Goal: Task Accomplishment & Management: Manage account settings

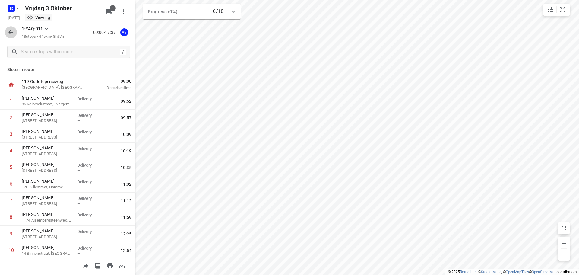
click at [11, 30] on icon "button" at bounding box center [10, 32] width 7 height 7
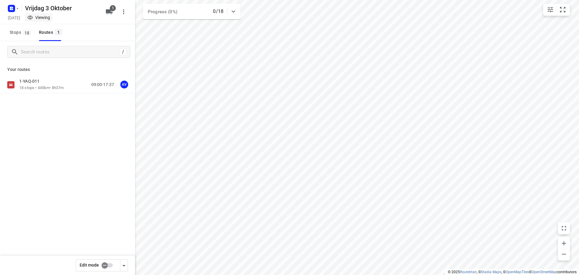
click at [109, 263] on input "checkbox" at bounding box center [104, 264] width 34 height 11
checkbox input "true"
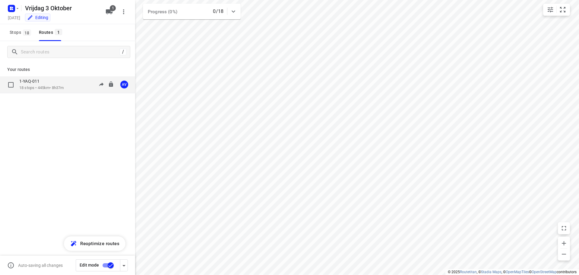
click at [72, 85] on div "1-YAQ-011 18 stops • 445km • 8h37m 09:00-17:37 AV" at bounding box center [77, 84] width 116 height 12
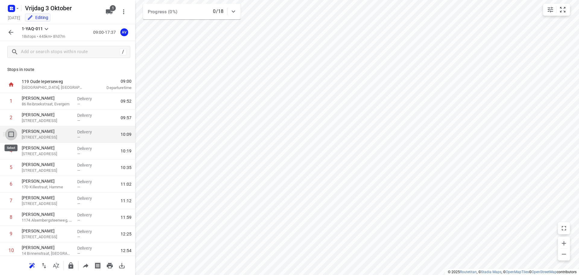
click at [10, 133] on input "checkbox" at bounding box center [11, 134] width 12 height 12
checkbox input "true"
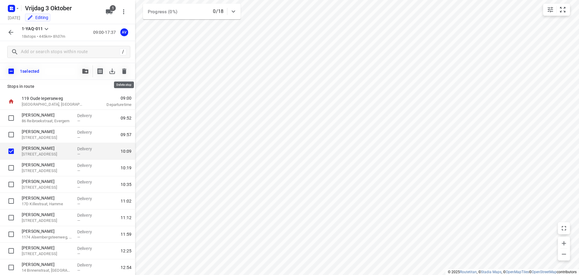
click at [124, 70] on icon "button" at bounding box center [124, 70] width 4 height 5
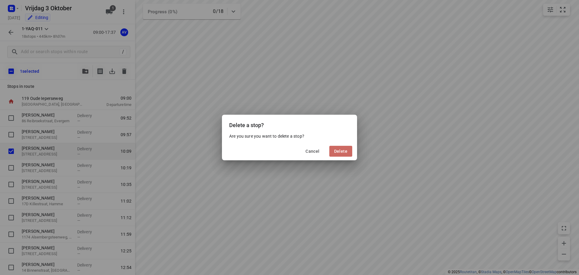
click at [343, 148] on button "Delete" at bounding box center [340, 151] width 23 height 11
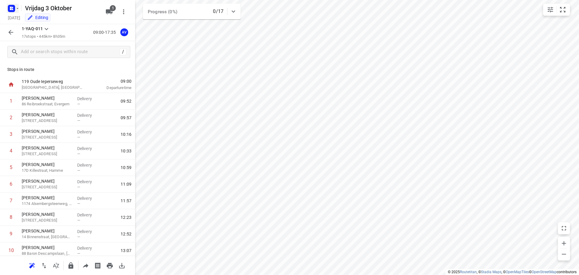
click at [13, 8] on rect "button" at bounding box center [11, 8] width 7 height 7
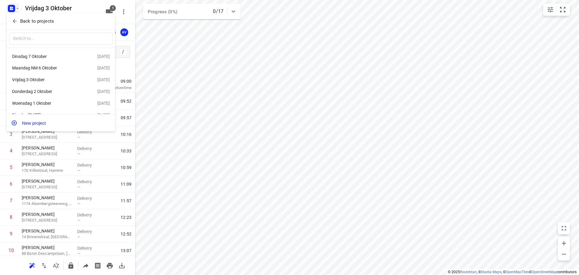
click at [123, 70] on div at bounding box center [289, 137] width 579 height 275
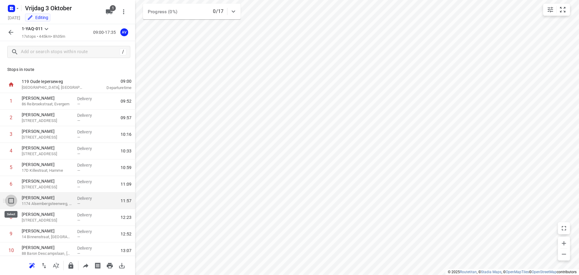
click at [12, 199] on input "checkbox" at bounding box center [11, 200] width 12 height 12
checkbox input "true"
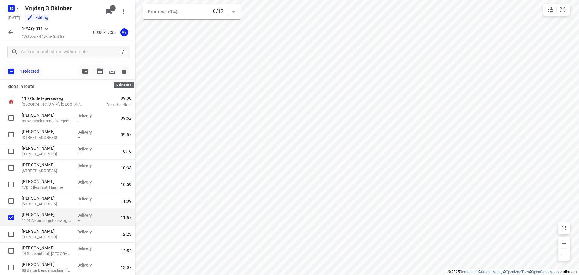
click at [125, 71] on icon "button" at bounding box center [124, 70] width 4 height 5
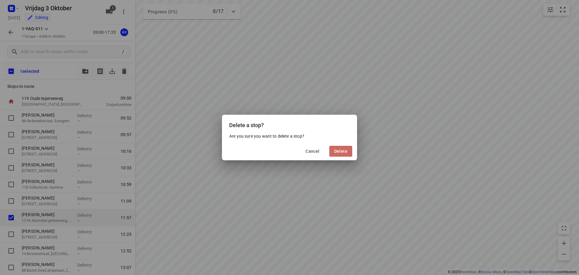
click at [339, 151] on span "Delete" at bounding box center [340, 151] width 13 height 5
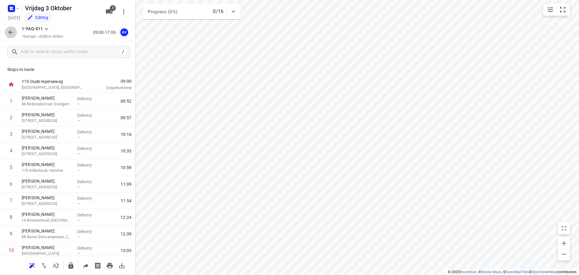
click at [11, 33] on icon "button" at bounding box center [10, 32] width 7 height 7
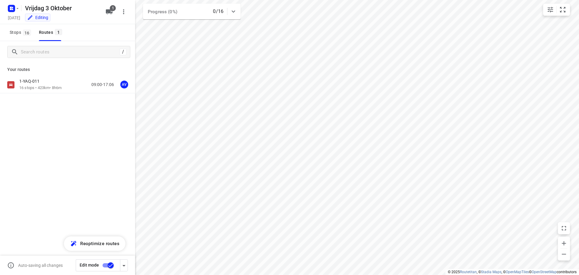
click at [105, 265] on input "checkbox" at bounding box center [110, 264] width 34 height 11
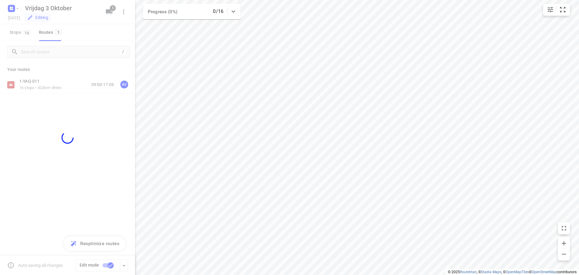
checkbox input "false"
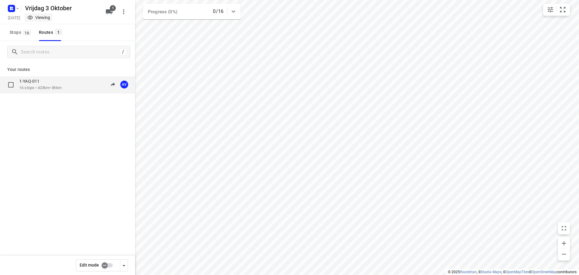
click at [67, 86] on div "1-YAQ-011 16 stops • 423km • 8h6m 09:00-17:06 AV" at bounding box center [77, 84] width 116 height 12
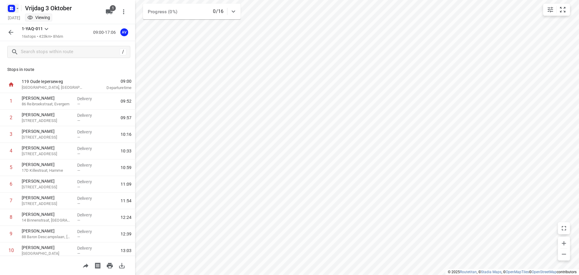
click at [16, 8] on icon "button" at bounding box center [17, 8] width 5 height 5
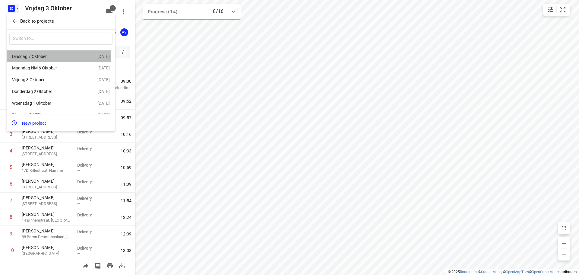
click at [41, 56] on div "Dinsdag 7 Oktober" at bounding box center [46, 56] width 69 height 5
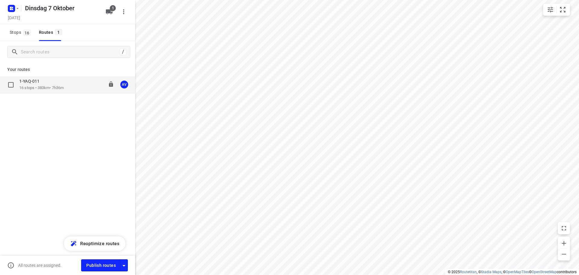
click at [69, 85] on div "1-YAQ-011 16 stops • 383km • 7h36m 09:00-17:36 AV" at bounding box center [77, 84] width 116 height 12
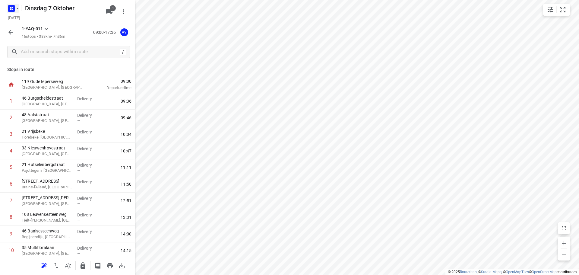
click at [14, 4] on icon "button" at bounding box center [12, 9] width 10 height 10
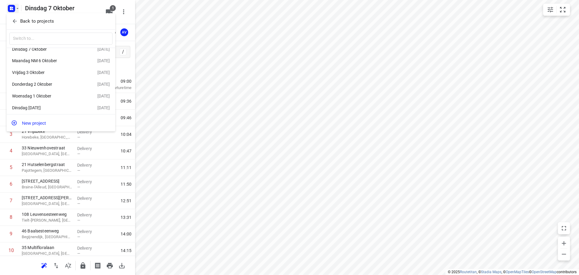
scroll to position [11, 0]
click at [46, 67] on div "Vrijdag 3 Oktober" at bounding box center [54, 70] width 85 height 7
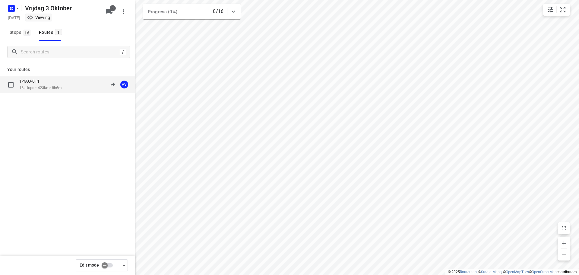
click at [73, 84] on div "1-YAQ-011 16 stops • 423km • 8h6m 09:00-17:06 AV" at bounding box center [77, 84] width 116 height 12
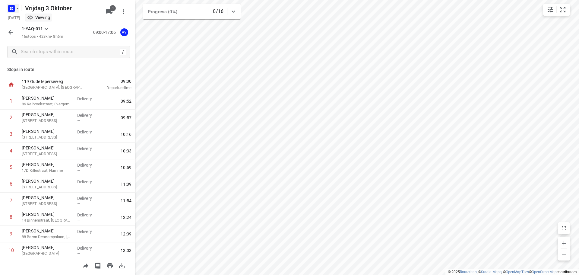
click at [16, 8] on icon "button" at bounding box center [17, 8] width 5 height 5
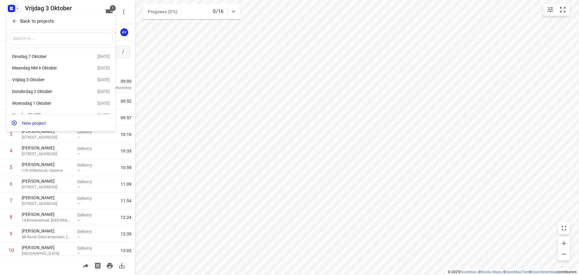
click at [44, 69] on div "Maandag NM 6 Oktober" at bounding box center [46, 67] width 69 height 5
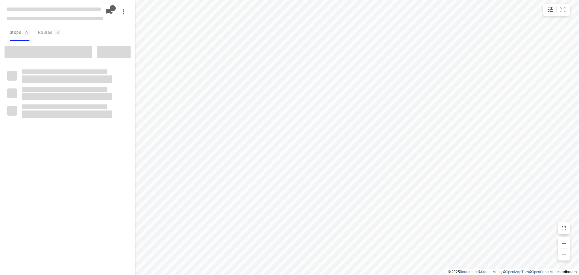
type input "distance"
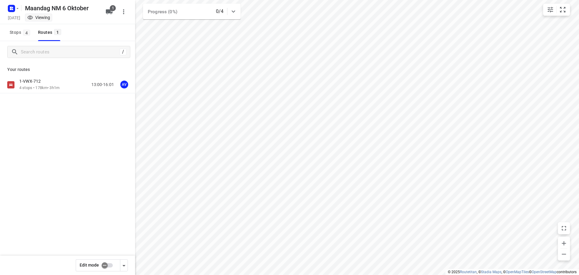
click at [111, 262] on input "checkbox" at bounding box center [104, 264] width 34 height 11
checkbox input "true"
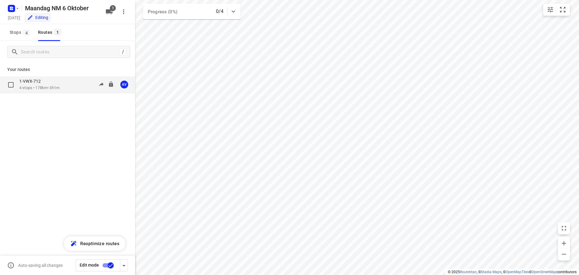
click at [67, 83] on div "1-VWX-712 4 stops • 178km • 3h1m 13:00-16:01 AV" at bounding box center [77, 84] width 116 height 12
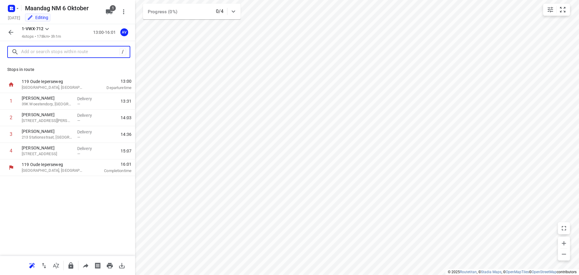
click at [60, 52] on input "text" at bounding box center [70, 51] width 98 height 9
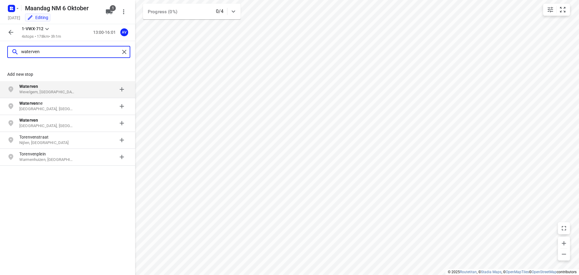
type input "waterven"
click at [76, 86] on p "Waterven" at bounding box center [49, 86] width 61 height 6
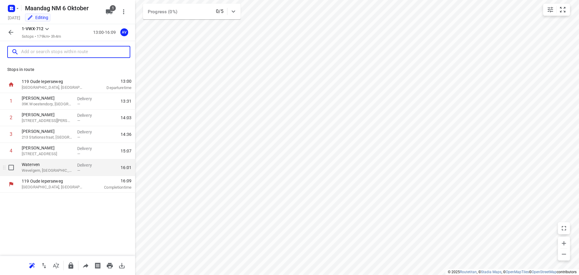
click at [58, 169] on p "Wevelgem, [GEOGRAPHIC_DATA]" at bounding box center [47, 170] width 51 height 6
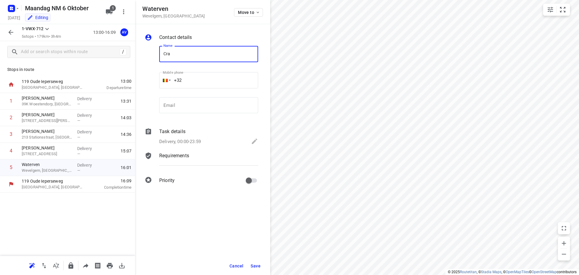
type input "Cras [PERSON_NAME]"
click at [190, 139] on p "Delivery, 00:00-23:59" at bounding box center [180, 141] width 42 height 7
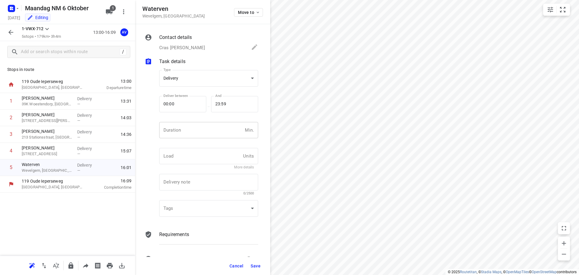
click at [193, 126] on input "number" at bounding box center [200, 130] width 83 height 16
type input "1"
click at [189, 48] on div "Cras [PERSON_NAME]" at bounding box center [208, 47] width 99 height 8
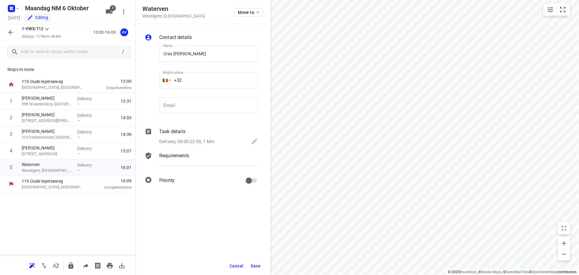
click at [205, 78] on input "+32" at bounding box center [208, 80] width 99 height 16
click at [257, 266] on span "Save" at bounding box center [255, 265] width 10 height 5
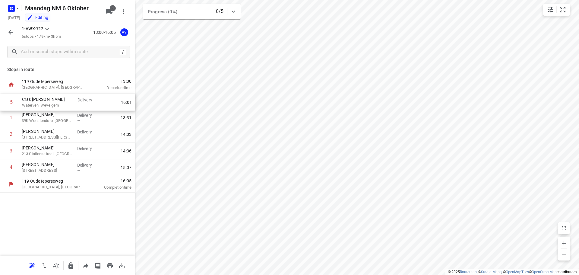
drag, startPoint x: 3, startPoint y: 169, endPoint x: 2, endPoint y: 102, distance: 67.5
click at [2, 102] on div "1 [PERSON_NAME] 39K Woestendorp, Vleteren Delivery — 13:31 2 [PERSON_NAME] [GEO…" at bounding box center [67, 134] width 135 height 83
click at [12, 31] on icon "button" at bounding box center [10, 32] width 7 height 7
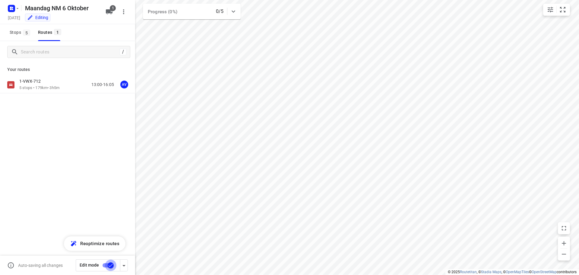
click at [106, 263] on input "checkbox" at bounding box center [110, 264] width 34 height 11
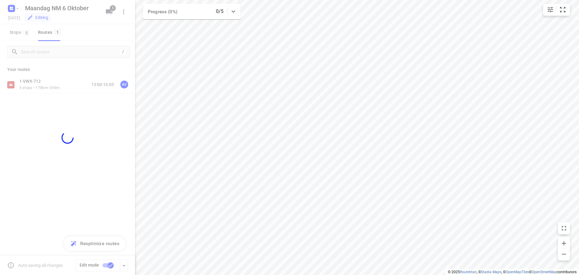
checkbox input "false"
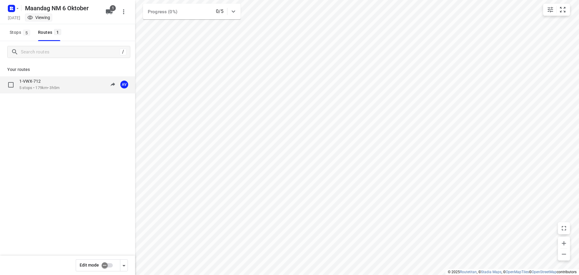
click at [65, 84] on div "1-VWX-712 5 stops • 179km • 3h5m 13:00-16:05 AV" at bounding box center [77, 84] width 116 height 12
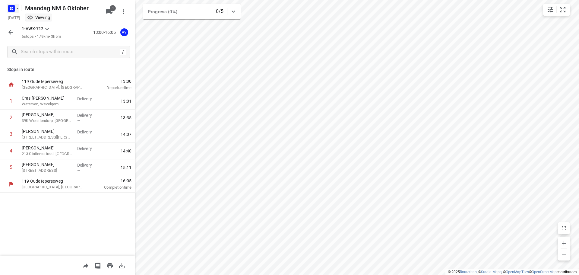
click at [16, 10] on icon "button" at bounding box center [17, 8] width 5 height 5
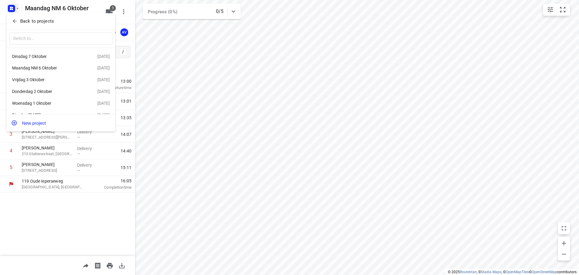
click at [52, 58] on div "Dinsdag 7 Oktober" at bounding box center [46, 56] width 69 height 5
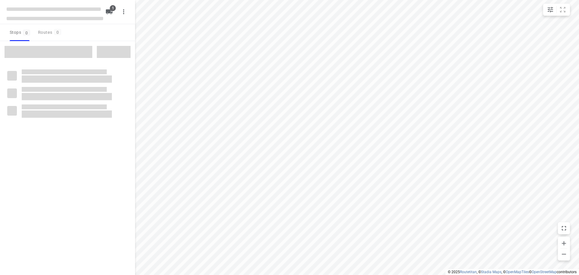
type input "distance"
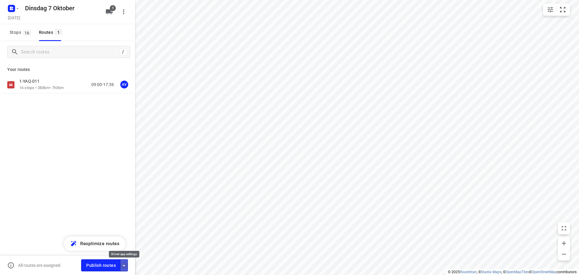
click at [124, 266] on icon "button" at bounding box center [123, 265] width 7 height 7
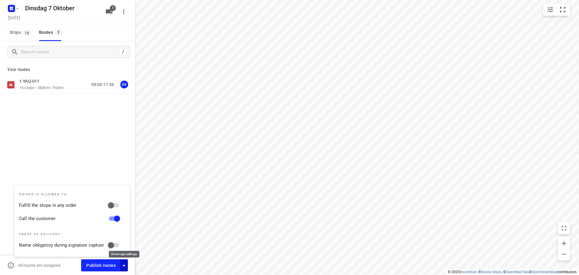
click at [124, 266] on icon "button" at bounding box center [123, 265] width 7 height 7
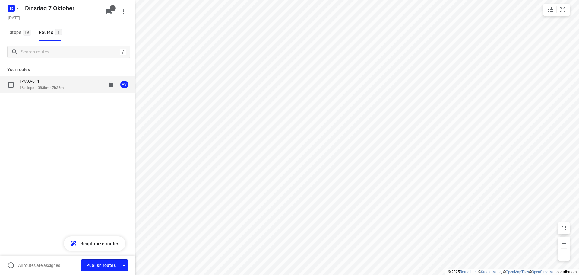
click at [69, 83] on div "1-YAQ-011 16 stops • 383km • 7h36m 09:00-17:36 AV" at bounding box center [77, 84] width 116 height 12
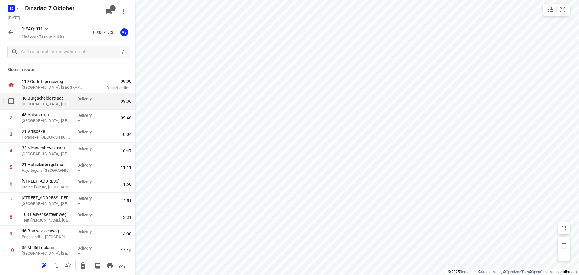
click at [66, 106] on p "[GEOGRAPHIC_DATA], [GEOGRAPHIC_DATA]" at bounding box center [47, 104] width 51 height 6
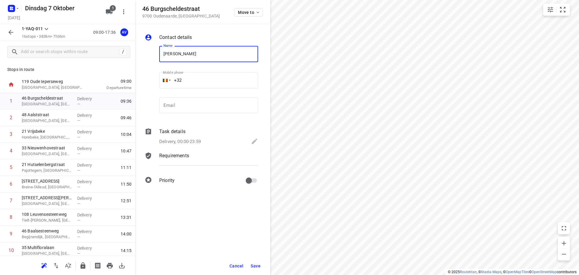
type input "[PERSON_NAME]"
click at [212, 77] on input "+32" at bounding box center [208, 80] width 99 height 16
type input "[PHONE_NUMBER]"
click at [192, 141] on p "Delivery, 00:00-23:59" at bounding box center [180, 141] width 42 height 7
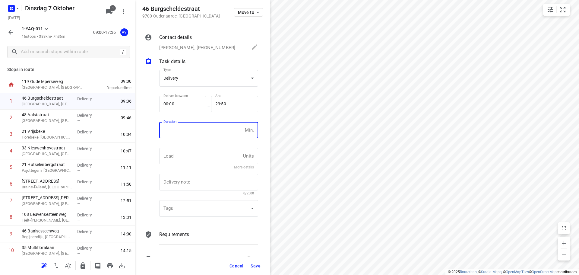
click at [198, 135] on input "number" at bounding box center [200, 130] width 83 height 16
type input "1"
click at [256, 266] on span "Save" at bounding box center [255, 265] width 10 height 5
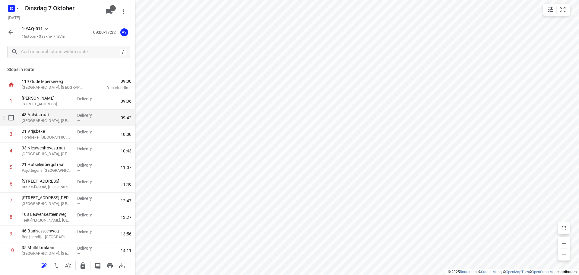
click at [49, 119] on p "[GEOGRAPHIC_DATA], [GEOGRAPHIC_DATA]" at bounding box center [47, 121] width 51 height 6
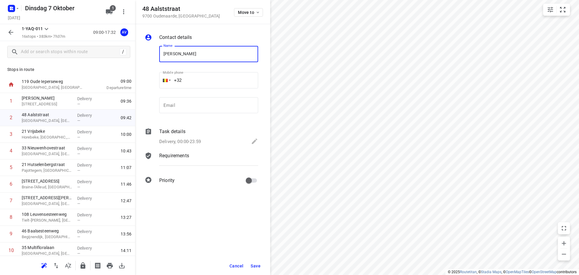
type input "[PERSON_NAME]"
click at [210, 75] on input "+32" at bounding box center [208, 80] width 99 height 16
type input "[PHONE_NUMBER]"
click at [199, 143] on p "Delivery, 00:00-23:59" at bounding box center [180, 141] width 42 height 7
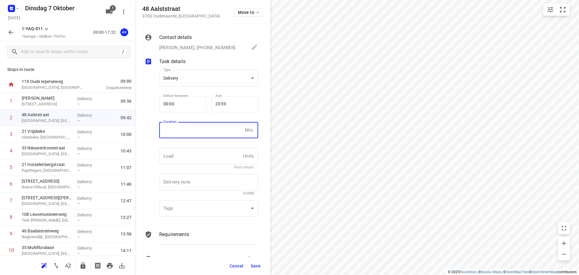
click at [206, 134] on input "number" at bounding box center [200, 130] width 83 height 16
type input "1"
click at [256, 263] on span "Save" at bounding box center [255, 265] width 10 height 5
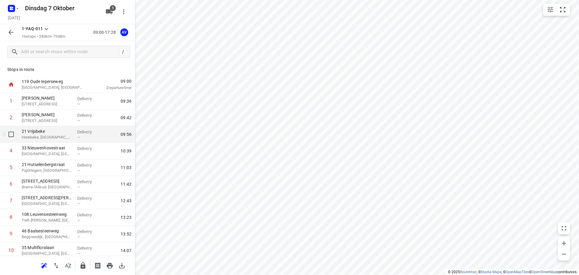
click at [52, 137] on p "Horebeke, [GEOGRAPHIC_DATA]" at bounding box center [47, 137] width 51 height 6
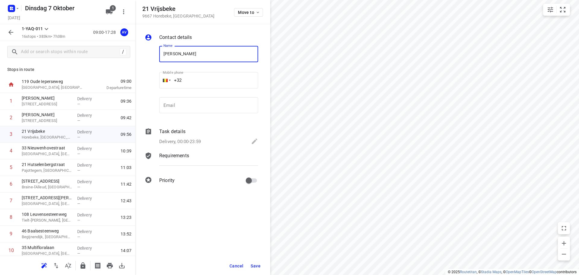
type input "[PERSON_NAME]"
click at [209, 80] on input "+32" at bounding box center [208, 80] width 99 height 16
type input "[PHONE_NUMBER]"
click at [199, 140] on p "Delivery, 00:00-23:59" at bounding box center [180, 141] width 42 height 7
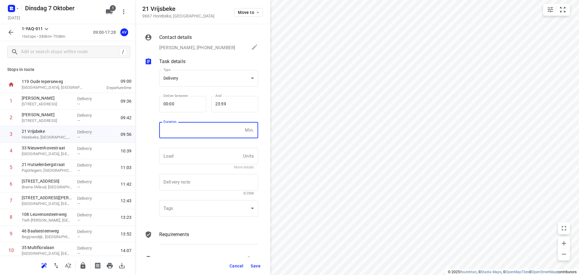
click at [202, 133] on input "number" at bounding box center [200, 130] width 83 height 16
type input "1"
click at [255, 266] on span "Save" at bounding box center [255, 265] width 10 height 5
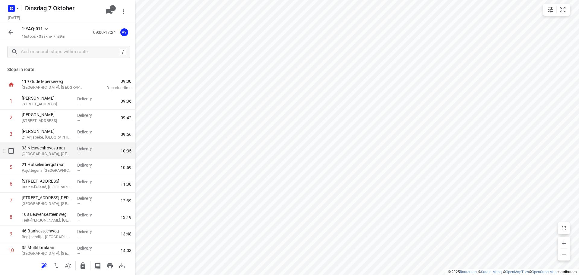
drag, startPoint x: 61, startPoint y: 153, endPoint x: 65, endPoint y: 152, distance: 4.1
click at [61, 153] on p "[GEOGRAPHIC_DATA], [GEOGRAPHIC_DATA]" at bounding box center [47, 154] width 51 height 6
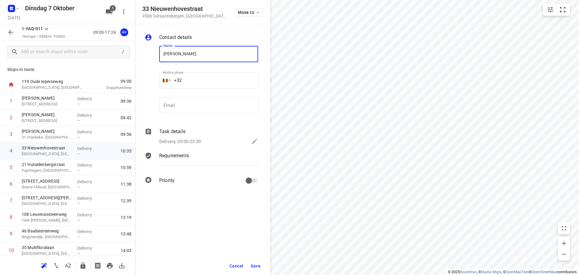
type input "[PERSON_NAME]"
click at [208, 80] on input "+32" at bounding box center [208, 80] width 99 height 16
type input "[PHONE_NUMBER]"
click at [196, 141] on p "Delivery, 00:00-23:59" at bounding box center [180, 141] width 42 height 7
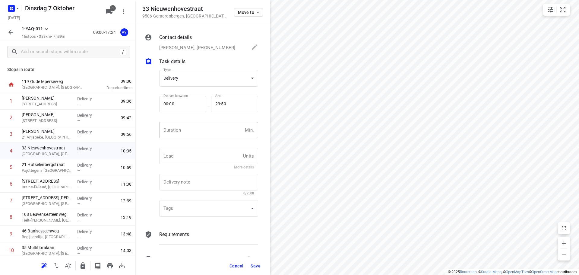
click at [203, 136] on input "number" at bounding box center [200, 130] width 83 height 16
type input "1"
click at [257, 264] on span "Save" at bounding box center [255, 265] width 10 height 5
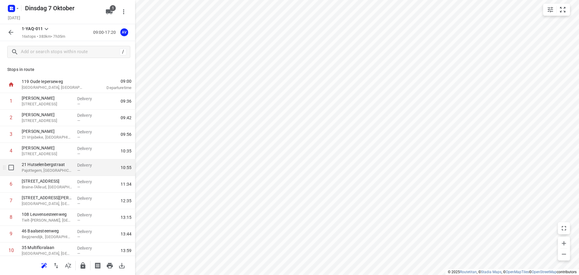
click at [60, 169] on p "Pajottegem, [GEOGRAPHIC_DATA]" at bounding box center [47, 170] width 51 height 6
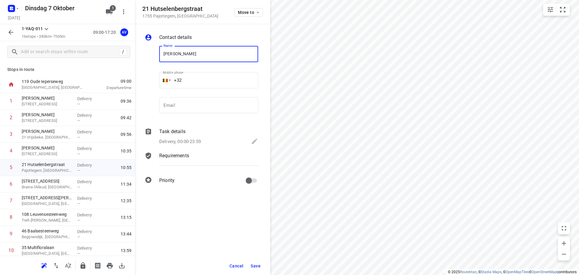
type input "[PERSON_NAME]"
click at [213, 79] on input "+32" at bounding box center [208, 80] width 99 height 16
type input "[PHONE_NUMBER]"
click at [202, 140] on div "Delivery, 00:00-23:59" at bounding box center [208, 141] width 99 height 8
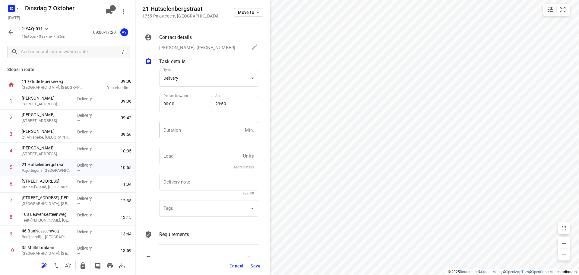
click at [203, 135] on input "number" at bounding box center [200, 130] width 83 height 16
type input "1"
click at [255, 266] on span "Save" at bounding box center [255, 265] width 10 height 5
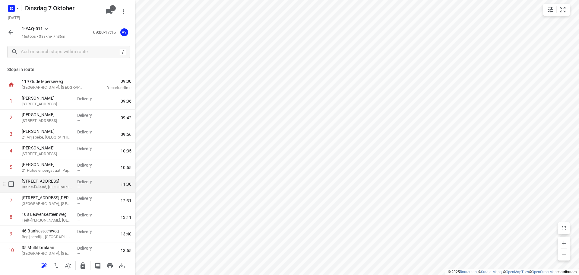
click at [54, 187] on p "Braine-l'Alleud, [GEOGRAPHIC_DATA]" at bounding box center [47, 187] width 51 height 6
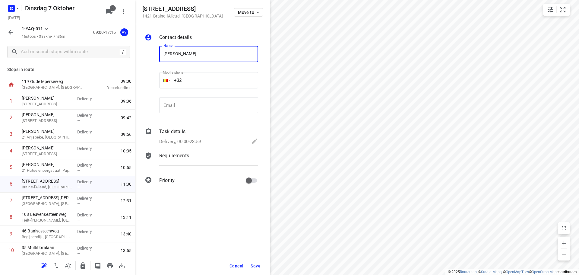
type input "[PERSON_NAME]"
click at [209, 82] on input "+32" at bounding box center [208, 80] width 99 height 16
type input "[PHONE_NUMBER]"
drag, startPoint x: 199, startPoint y: 142, endPoint x: 201, endPoint y: 137, distance: 5.5
click at [199, 142] on p "Delivery, 00:00-23:59" at bounding box center [180, 141] width 42 height 7
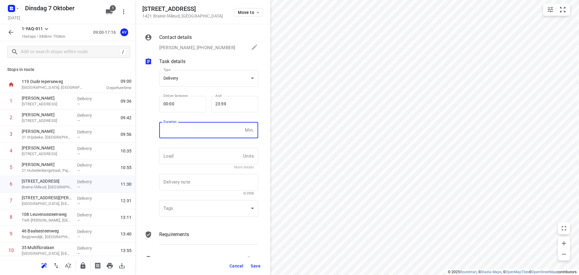
click at [203, 134] on input "number" at bounding box center [200, 130] width 83 height 16
type input "1"
click at [255, 265] on span "Save" at bounding box center [255, 265] width 10 height 5
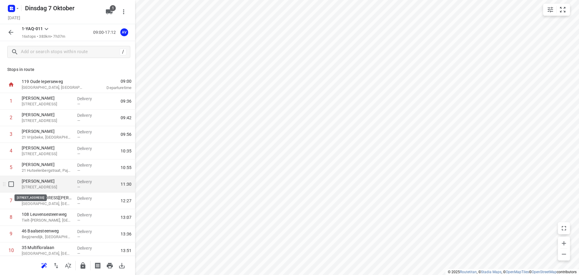
click at [59, 187] on p "[STREET_ADDRESS]" at bounding box center [47, 187] width 51 height 6
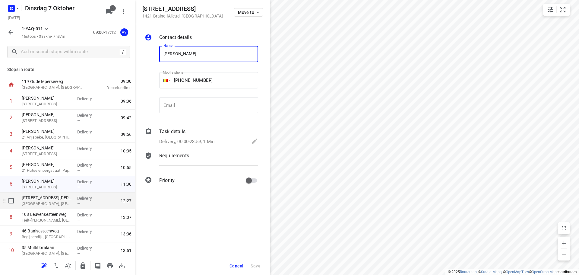
click at [58, 206] on p "[GEOGRAPHIC_DATA], [GEOGRAPHIC_DATA]" at bounding box center [47, 203] width 51 height 6
type input "[PERSON_NAME]"
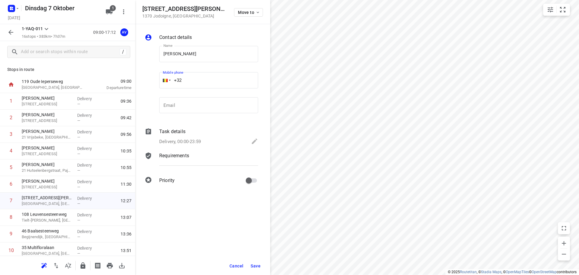
drag, startPoint x: 212, startPoint y: 81, endPoint x: 215, endPoint y: 70, distance: 11.3
click at [213, 81] on input "+32" at bounding box center [208, 80] width 99 height 16
type input "[PHONE_NUMBER]"
click at [187, 141] on p "Delivery, 00:00-23:59" at bounding box center [180, 141] width 42 height 7
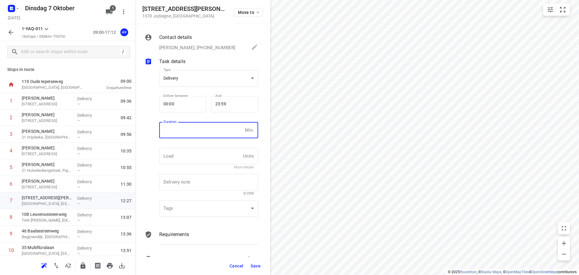
click at [203, 128] on input "number" at bounding box center [200, 130] width 83 height 16
type input "1"
click at [257, 266] on span "Save" at bounding box center [255, 265] width 10 height 5
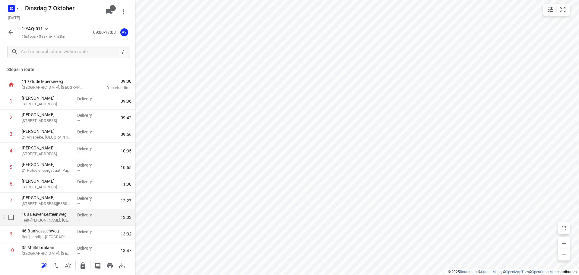
click at [55, 219] on p "Tielt-[PERSON_NAME], [GEOGRAPHIC_DATA]" at bounding box center [47, 220] width 51 height 6
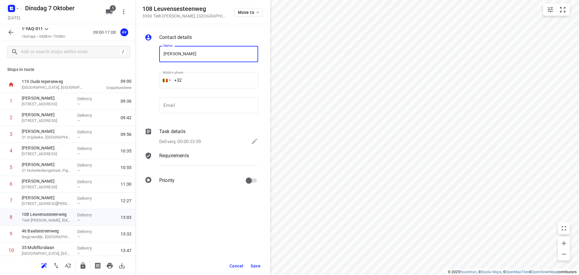
type input "[PERSON_NAME]"
drag, startPoint x: 205, startPoint y: 83, endPoint x: 219, endPoint y: 69, distance: 20.1
click at [208, 82] on input "+32" at bounding box center [208, 80] width 99 height 16
type input "[PHONE_NUMBER]"
click at [201, 140] on p "Delivery, 00:00-23:59" at bounding box center [180, 141] width 42 height 7
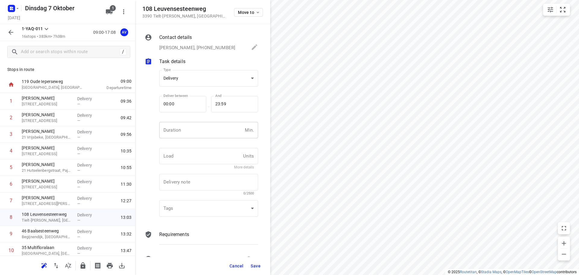
click at [203, 132] on input "number" at bounding box center [200, 130] width 83 height 16
type input "1"
click at [256, 267] on span "Save" at bounding box center [255, 265] width 10 height 5
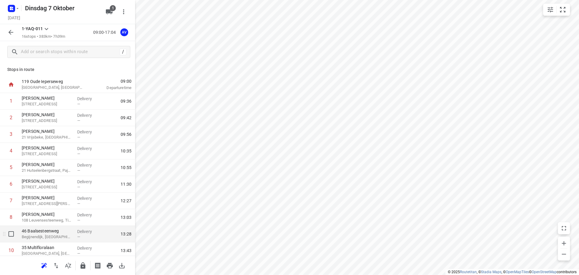
click at [60, 234] on p "Begijnendijk, [GEOGRAPHIC_DATA]" at bounding box center [47, 237] width 51 height 6
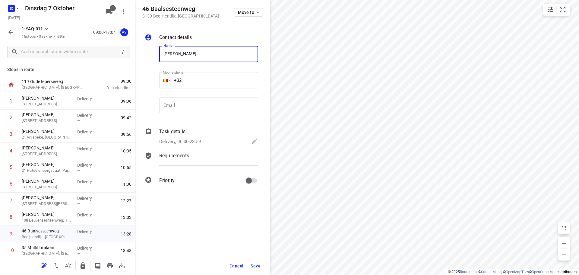
type input "[PERSON_NAME]"
drag, startPoint x: 191, startPoint y: 80, endPoint x: 235, endPoint y: 58, distance: 49.5
click at [192, 80] on input "+32" at bounding box center [208, 80] width 99 height 16
type input "[PHONE_NUMBER]"
click at [193, 141] on p "Delivery, 00:00-23:59" at bounding box center [180, 141] width 42 height 7
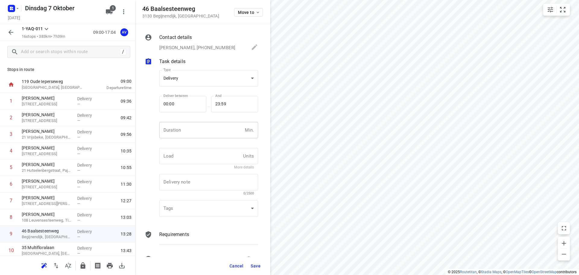
click at [200, 131] on input "number" at bounding box center [200, 130] width 83 height 16
type input "1"
click at [256, 266] on span "Save" at bounding box center [255, 265] width 10 height 5
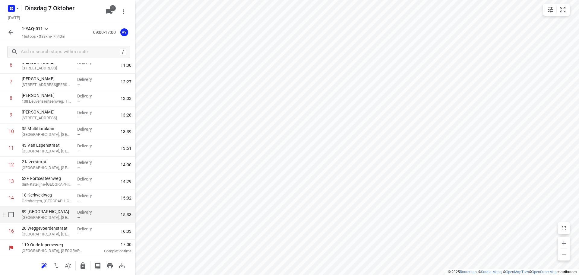
scroll to position [119, 0]
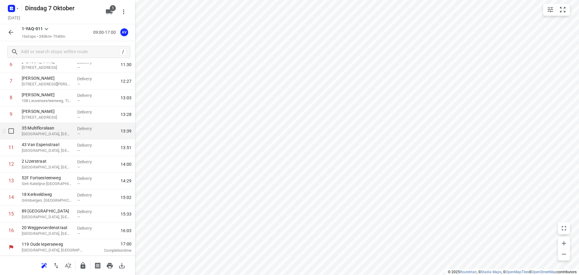
click at [54, 132] on p "[GEOGRAPHIC_DATA], [GEOGRAPHIC_DATA]" at bounding box center [47, 134] width 51 height 6
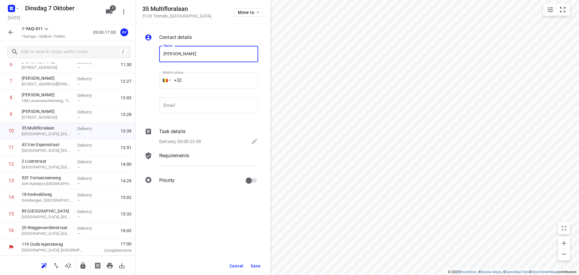
type input "[PERSON_NAME]"
click at [209, 78] on input "+32" at bounding box center [208, 80] width 99 height 16
type input "[PHONE_NUMBER]"
drag, startPoint x: 191, startPoint y: 141, endPoint x: 193, endPoint y: 137, distance: 4.7
click at [191, 141] on p "Delivery, 00:00-23:59" at bounding box center [180, 141] width 42 height 7
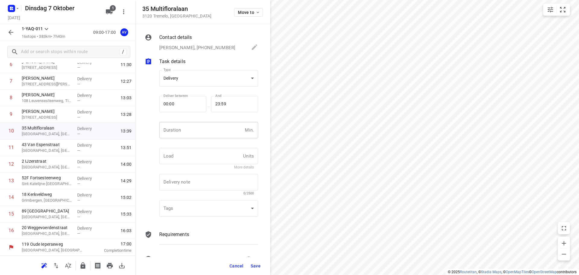
click at [195, 133] on input "number" at bounding box center [200, 130] width 83 height 16
type input "1"
click at [258, 266] on span "Save" at bounding box center [255, 265] width 10 height 5
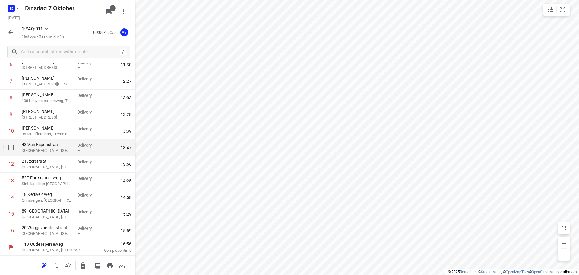
click at [60, 150] on p "[GEOGRAPHIC_DATA], [GEOGRAPHIC_DATA]" at bounding box center [47, 150] width 51 height 6
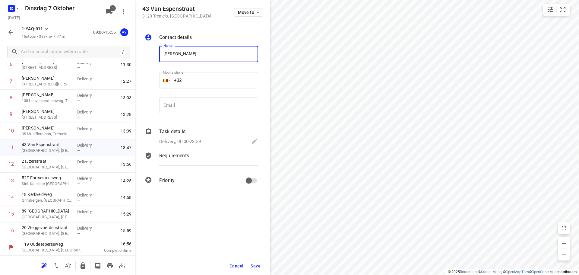
type input "[PERSON_NAME]"
click at [203, 80] on input "+32" at bounding box center [208, 80] width 99 height 16
type input "[PHONE_NUMBER]"
click at [193, 140] on p "Delivery, 00:00-23:59" at bounding box center [180, 141] width 42 height 7
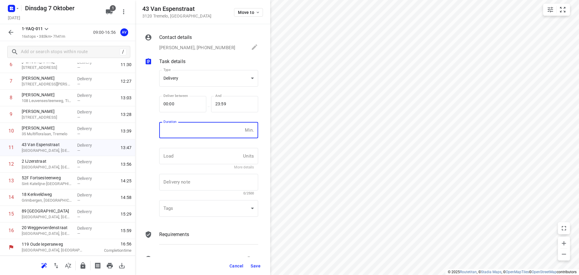
click at [199, 128] on input "number" at bounding box center [200, 130] width 83 height 16
type input "1"
click at [254, 266] on span "Save" at bounding box center [255, 265] width 10 height 5
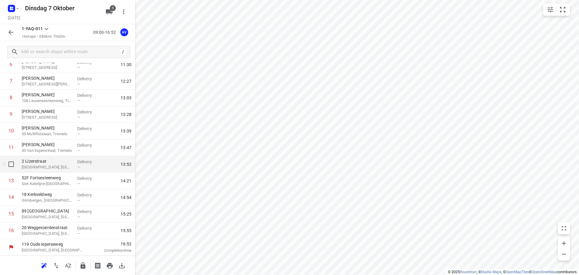
drag, startPoint x: 56, startPoint y: 169, endPoint x: 87, endPoint y: 156, distance: 34.0
click at [56, 169] on p "[GEOGRAPHIC_DATA], [GEOGRAPHIC_DATA]" at bounding box center [47, 167] width 51 height 6
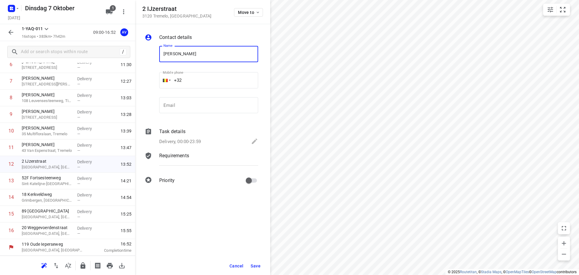
type input "[PERSON_NAME]"
click at [209, 77] on input "+32" at bounding box center [208, 80] width 99 height 16
type input "[PHONE_NUMBER]"
click at [196, 140] on p "Delivery, 00:00-23:59" at bounding box center [180, 141] width 42 height 7
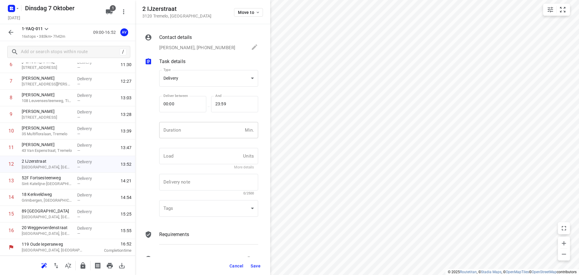
click at [199, 134] on input "number" at bounding box center [200, 130] width 83 height 16
type input "1"
click at [255, 265] on span "Save" at bounding box center [255, 265] width 10 height 5
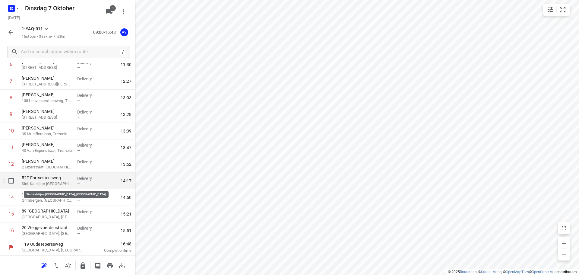
click at [61, 185] on p "Sint-Katelijne-[GEOGRAPHIC_DATA], [GEOGRAPHIC_DATA]" at bounding box center [47, 184] width 51 height 6
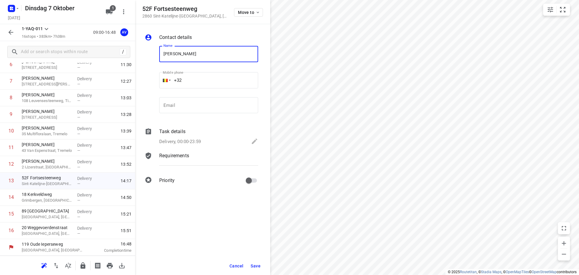
type input "[PERSON_NAME]"
click at [213, 79] on input "+32" at bounding box center [208, 80] width 99 height 16
type input "[PHONE_NUMBER]"
drag, startPoint x: 198, startPoint y: 138, endPoint x: 203, endPoint y: 133, distance: 7.3
click at [198, 138] on p "Delivery, 00:00-23:59" at bounding box center [180, 141] width 42 height 7
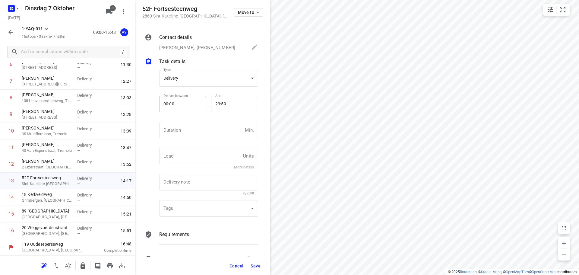
click at [203, 133] on input "number" at bounding box center [200, 130] width 83 height 16
type input "1"
click at [256, 266] on span "Save" at bounding box center [255, 265] width 10 height 5
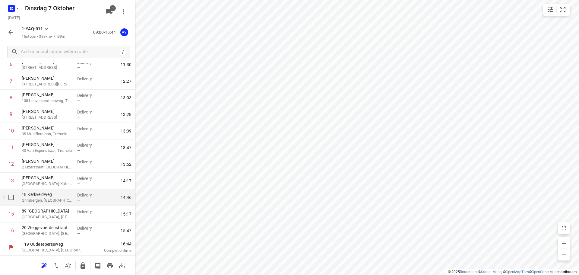
click at [56, 197] on p "18 Kerkveldweg" at bounding box center [47, 194] width 51 height 6
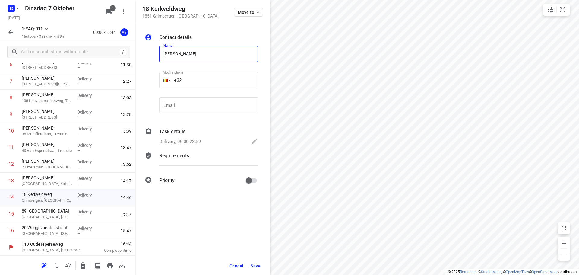
type input "[PERSON_NAME]"
click at [212, 82] on input "+32" at bounding box center [208, 80] width 99 height 16
type input "[PHONE_NUMBER]"
click at [197, 139] on p "Delivery, 00:00-23:59" at bounding box center [180, 141] width 42 height 7
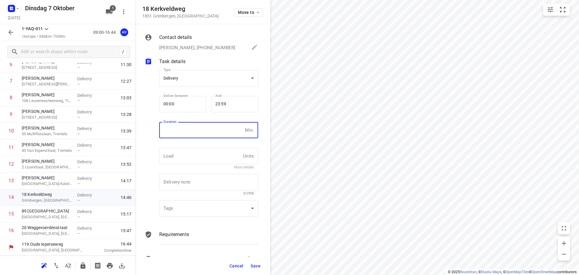
click at [200, 134] on input "number" at bounding box center [200, 130] width 83 height 16
type input "1"
click at [256, 266] on span "Save" at bounding box center [255, 265] width 10 height 5
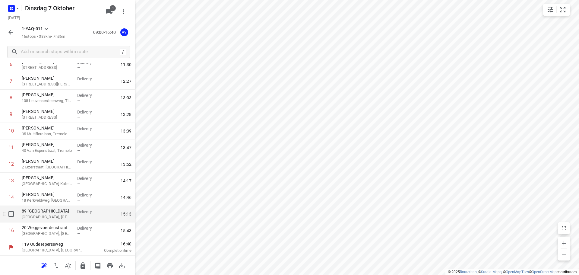
click at [56, 216] on p "[GEOGRAPHIC_DATA], [GEOGRAPHIC_DATA]" at bounding box center [47, 217] width 51 height 6
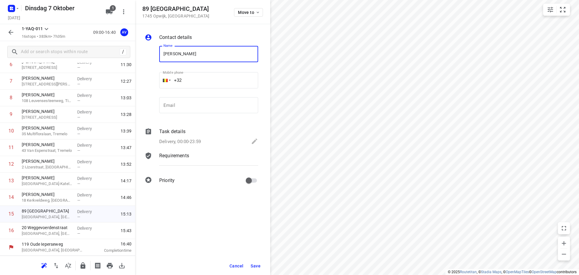
type input "[PERSON_NAME]"
drag, startPoint x: 211, startPoint y: 82, endPoint x: 212, endPoint y: 67, distance: 14.8
click at [211, 81] on input "+32" at bounding box center [208, 80] width 99 height 16
type input "[PHONE_NUMBER]"
click at [196, 138] on p "Delivery, 00:00-23:59" at bounding box center [180, 141] width 42 height 7
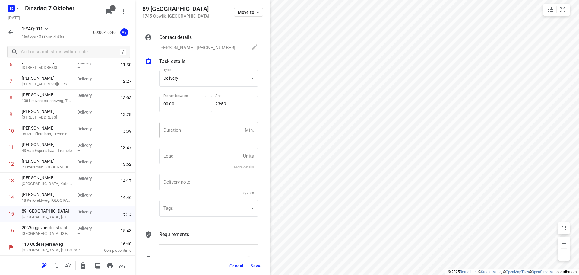
click at [203, 128] on input "number" at bounding box center [200, 130] width 83 height 16
type input "1"
click at [256, 267] on span "Save" at bounding box center [255, 265] width 10 height 5
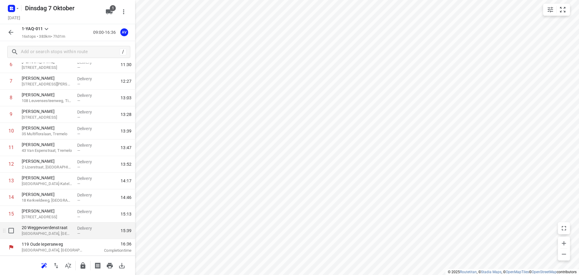
click at [52, 232] on p "[GEOGRAPHIC_DATA], [GEOGRAPHIC_DATA]" at bounding box center [47, 233] width 51 height 6
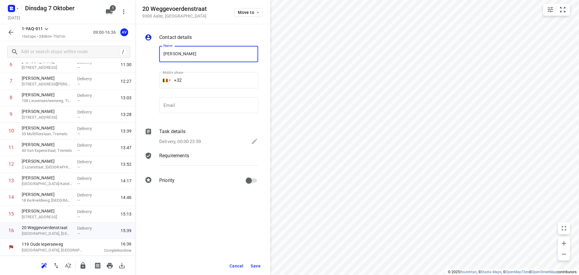
type input "[PERSON_NAME]"
click at [219, 79] on input "+32" at bounding box center [208, 80] width 99 height 16
type input "[PHONE_NUMBER]"
click at [190, 138] on p "Delivery, 00:00-23:59" at bounding box center [180, 141] width 42 height 7
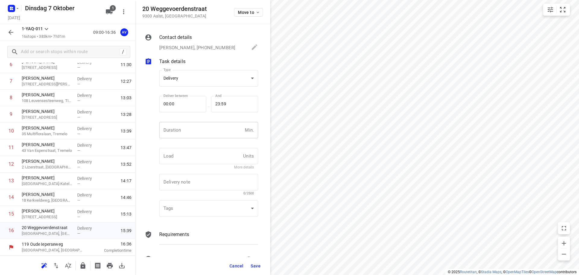
click at [209, 134] on input "number" at bounding box center [200, 130] width 83 height 16
type input "1"
click at [256, 265] on span "Save" at bounding box center [255, 265] width 10 height 5
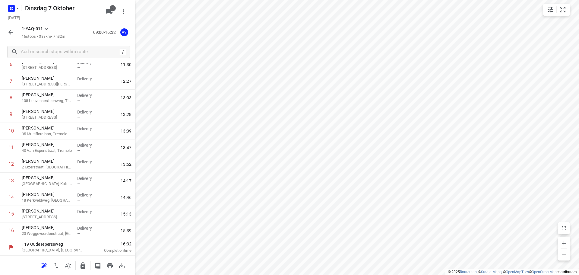
click at [8, 34] on icon "button" at bounding box center [10, 32] width 7 height 7
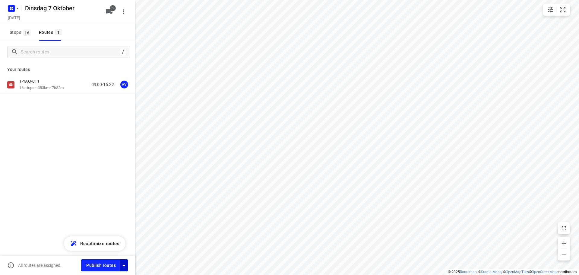
click at [124, 266] on icon "button" at bounding box center [123, 266] width 3 height 2
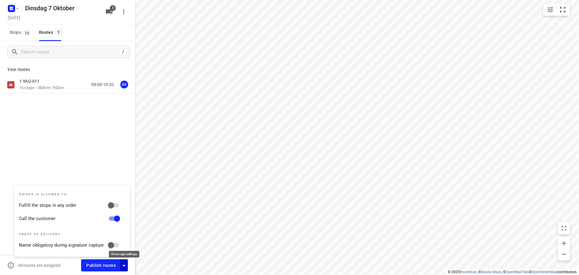
click at [124, 265] on icon "button" at bounding box center [123, 266] width 3 height 2
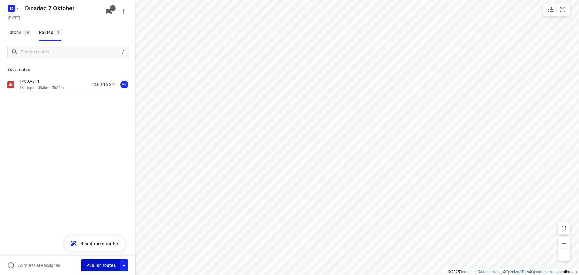
click at [106, 265] on span "Publish routes" at bounding box center [101, 265] width 30 height 8
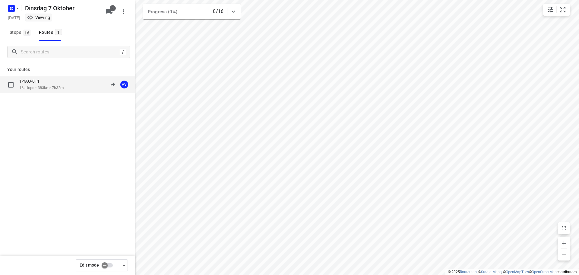
click at [68, 87] on div "1-YAQ-011 16 stops • 383km • 7h32m 09:00-16:32 AV" at bounding box center [77, 84] width 116 height 12
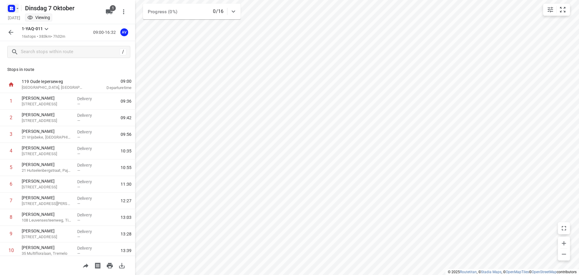
click at [13, 7] on rect "button" at bounding box center [11, 8] width 7 height 7
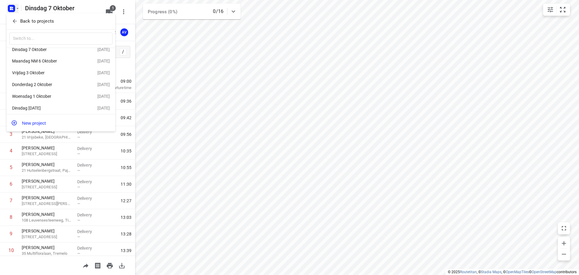
scroll to position [11, 0]
drag, startPoint x: 55, startPoint y: 92, endPoint x: 64, endPoint y: 92, distance: 9.6
click at [55, 92] on div "Woensdag 1 Oktober" at bounding box center [46, 94] width 69 height 5
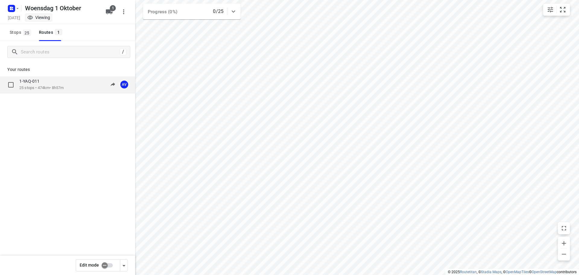
click at [70, 88] on div "1-YAQ-011 25 stops • 474km • 8h57m 09:00-17:57 AV" at bounding box center [77, 84] width 116 height 12
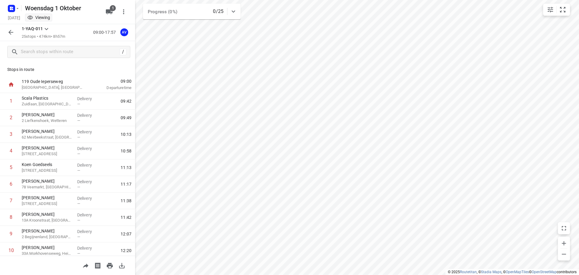
click at [10, 28] on button "button" at bounding box center [11, 32] width 12 height 12
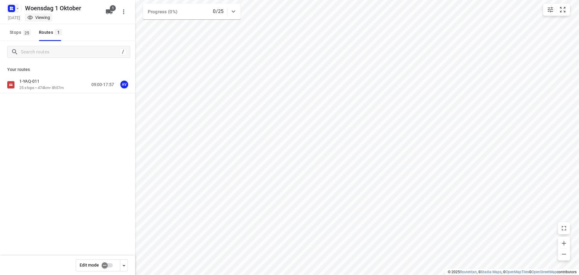
click at [12, 9] on icon "button" at bounding box center [12, 9] width 10 height 10
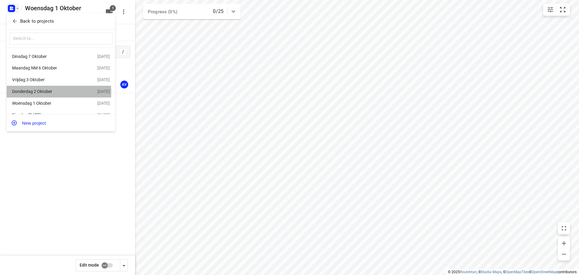
click at [47, 93] on div "Donderdag 2 Oktober" at bounding box center [46, 91] width 69 height 5
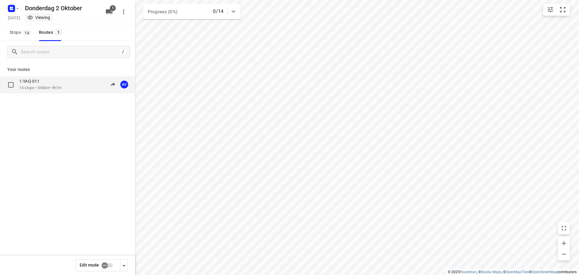
click at [64, 89] on div "1-YAQ-011 14 stops • 545km • 9h7m 09:00-18:06 AV" at bounding box center [77, 84] width 116 height 12
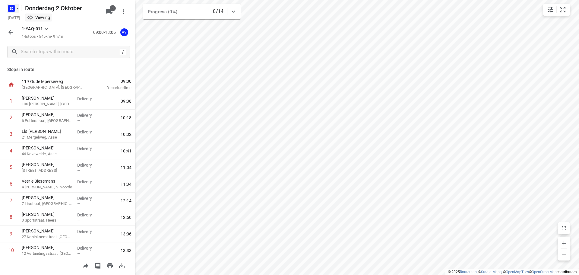
click at [15, 6] on icon "button" at bounding box center [17, 8] width 5 height 5
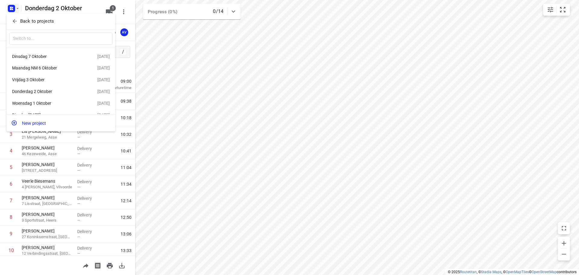
click at [40, 80] on div "Vrijdag 3 Oktober" at bounding box center [46, 79] width 69 height 5
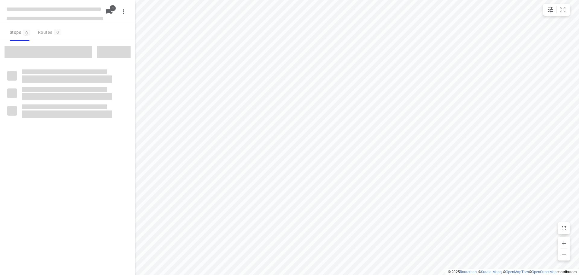
type input "distance"
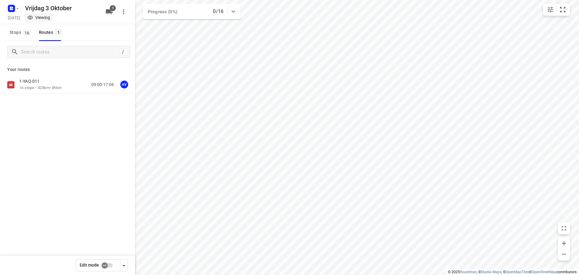
click at [109, 265] on input "checkbox" at bounding box center [104, 264] width 34 height 11
checkbox input "true"
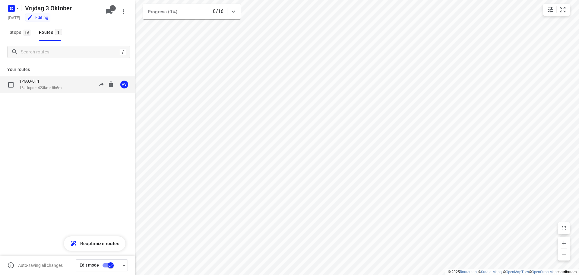
click at [70, 84] on div "1-YAQ-011 16 stops • 423km • 8h6m 09:00-17:06 AV" at bounding box center [77, 84] width 116 height 12
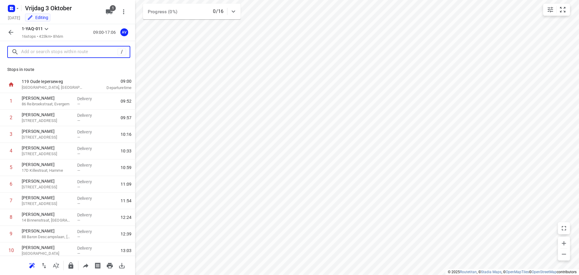
click at [62, 54] on input "text" at bounding box center [69, 51] width 96 height 9
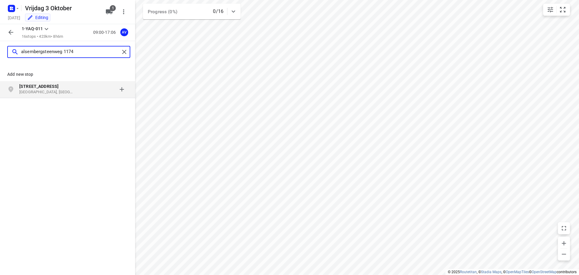
type input "alsembergsteenweg 1174"
click at [67, 90] on p "[GEOGRAPHIC_DATA], [GEOGRAPHIC_DATA]" at bounding box center [46, 92] width 55 height 6
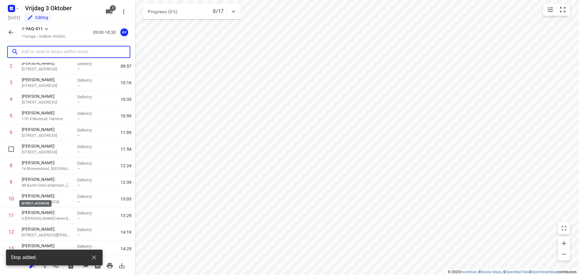
scroll to position [136, 0]
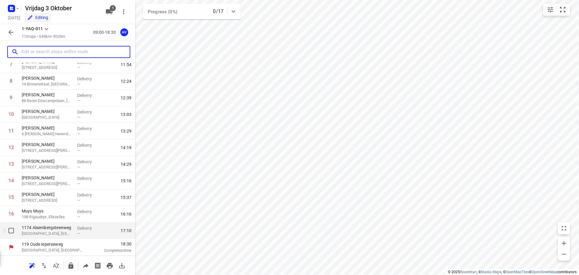
click at [50, 232] on p "[GEOGRAPHIC_DATA], [GEOGRAPHIC_DATA]" at bounding box center [47, 233] width 51 height 6
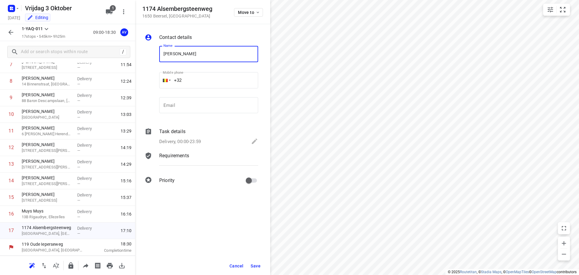
type input "[PERSON_NAME]"
click at [208, 79] on input "+32" at bounding box center [208, 80] width 99 height 16
type input "[PHONE_NUMBER]"
click at [197, 139] on p "Delivery, 00:00-23:59" at bounding box center [180, 141] width 42 height 7
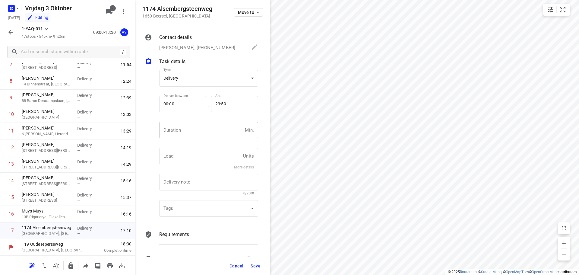
click at [202, 127] on input "number" at bounding box center [200, 130] width 83 height 16
type input "1"
click at [256, 264] on span "Save" at bounding box center [255, 265] width 10 height 5
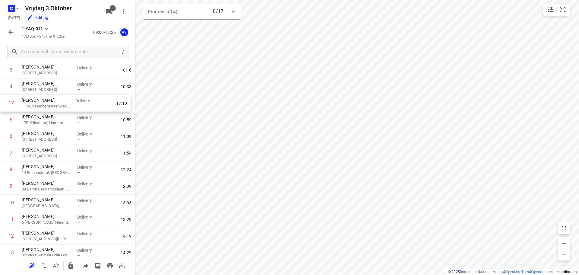
scroll to position [64, 0]
drag, startPoint x: 3, startPoint y: 231, endPoint x: 5, endPoint y: 135, distance: 96.2
click at [3, 135] on div "1 [PERSON_NAME] 86 Reibroekstraat, Evergem Delivery — 09:52 2 [PERSON_NAME] [GE…" at bounding box center [67, 170] width 135 height 282
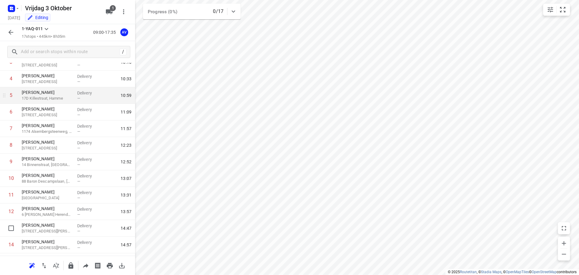
scroll to position [0, 0]
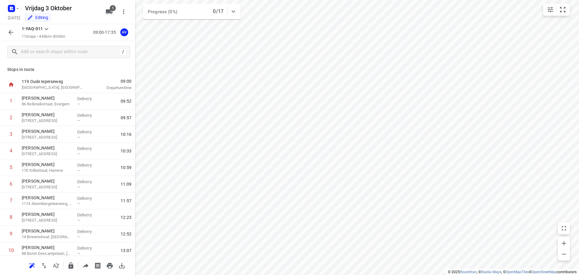
click at [10, 30] on icon "button" at bounding box center [10, 32] width 7 height 7
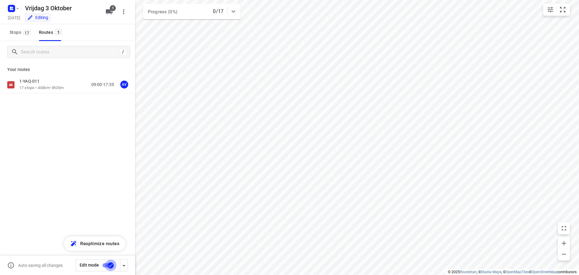
click at [106, 265] on input "checkbox" at bounding box center [110, 264] width 34 height 11
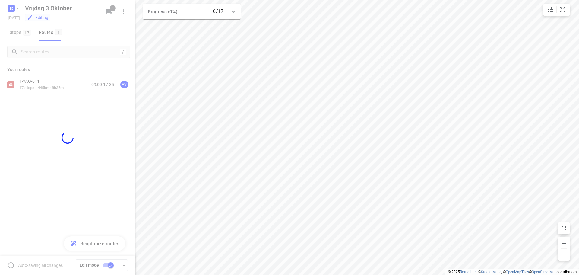
checkbox input "false"
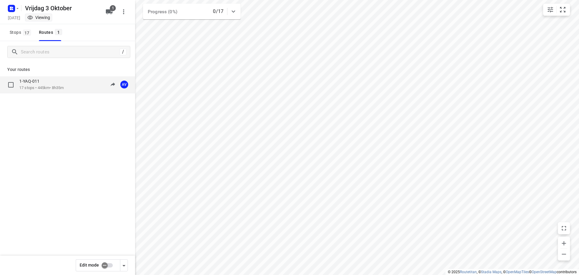
click at [69, 85] on div "1-YAQ-011 17 stops • 445km • 8h35m 09:00-17:35 AV" at bounding box center [77, 84] width 116 height 12
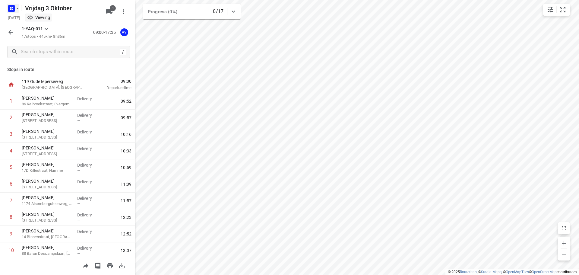
click at [13, 10] on icon "button" at bounding box center [13, 9] width 2 height 2
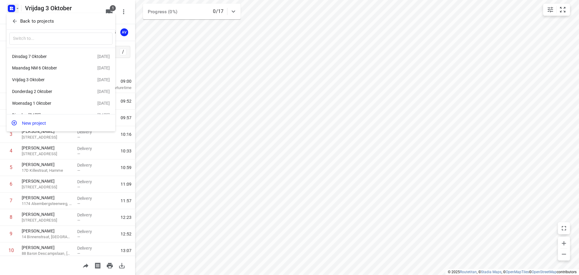
click at [41, 54] on div "Dinsdag 7 Oktober" at bounding box center [46, 56] width 69 height 5
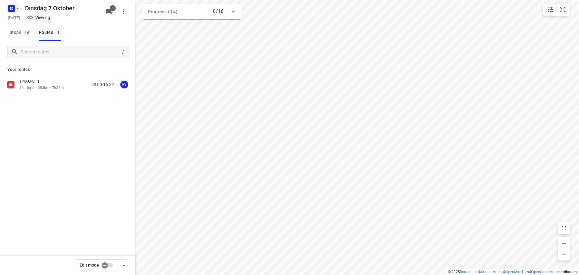
click at [13, 8] on rect "button" at bounding box center [11, 8] width 7 height 7
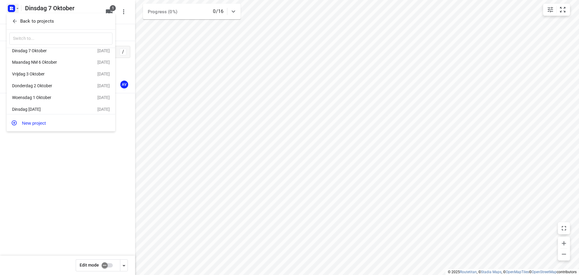
scroll to position [11, 0]
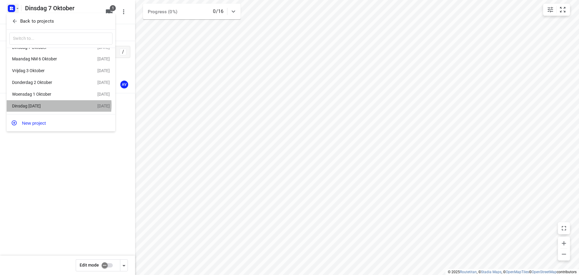
click at [55, 105] on div "Dinsdag [DATE]" at bounding box center [46, 105] width 69 height 5
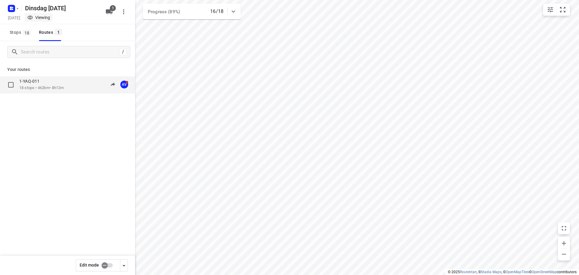
click at [64, 89] on p "18 stops • 462km • 8h12m" at bounding box center [41, 88] width 44 height 6
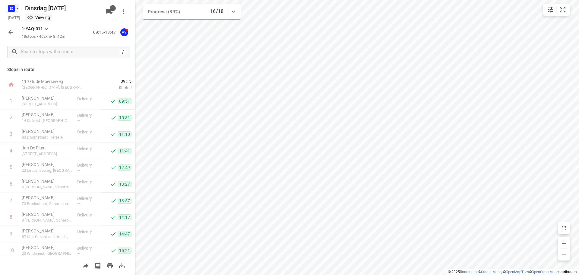
click at [13, 8] on rect "button" at bounding box center [11, 8] width 7 height 7
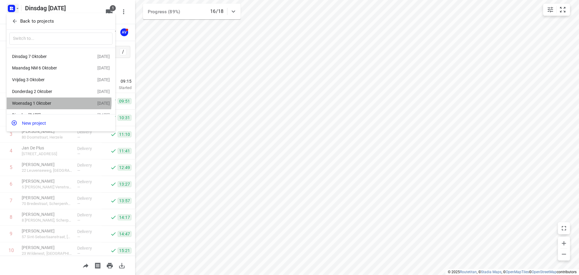
click at [55, 103] on div "Woensdag 1 Oktober" at bounding box center [46, 103] width 69 height 5
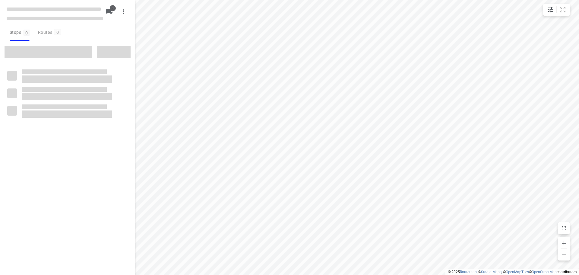
type input "distance"
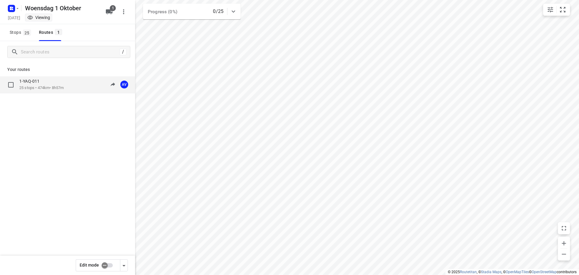
click at [64, 82] on div "1-YAQ-011" at bounding box center [41, 81] width 44 height 7
